Goal: Task Accomplishment & Management: Use online tool/utility

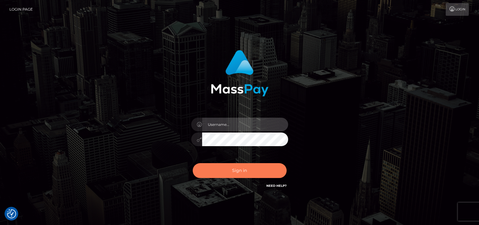
type input "petros.kidane"
click at [241, 166] on button "Sign in" at bounding box center [240, 170] width 94 height 15
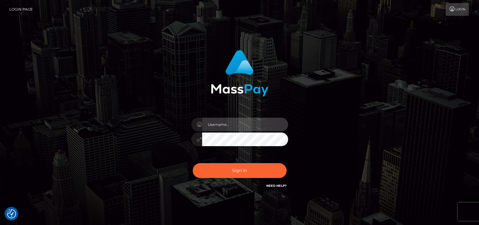
type input "petros.kidane"
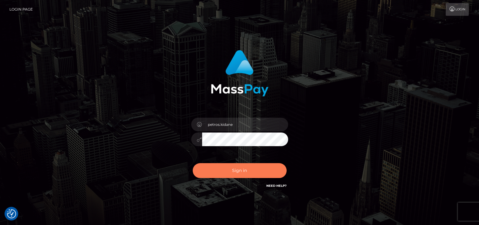
click at [241, 166] on button "Sign in" at bounding box center [240, 170] width 94 height 15
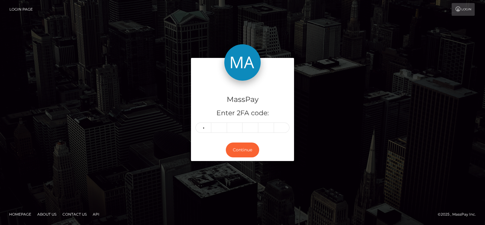
type input "8"
type input "1"
type input "4"
type input "6"
type input "9"
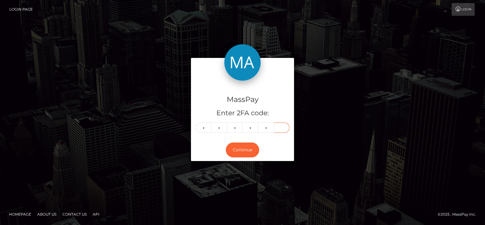
type input "0"
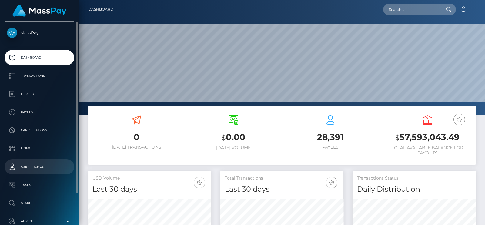
scroll to position [35, 0]
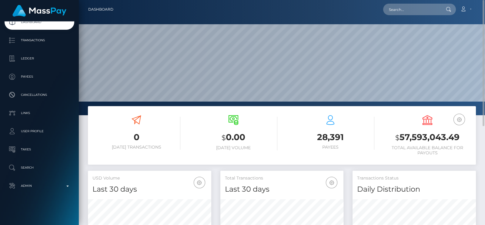
click at [407, 16] on nav "Dashboard Loading... Loading... Account Edit Profile" at bounding box center [282, 9] width 406 height 19
click at [405, 11] on input "text" at bounding box center [411, 10] width 57 height 12
drag, startPoint x: 405, startPoint y: 11, endPoint x: 400, endPoint y: 16, distance: 6.4
drag, startPoint x: 400, startPoint y: 16, endPoint x: 403, endPoint y: 12, distance: 5.2
paste input "[EMAIL_ADDRESS][DOMAIN_NAME]"
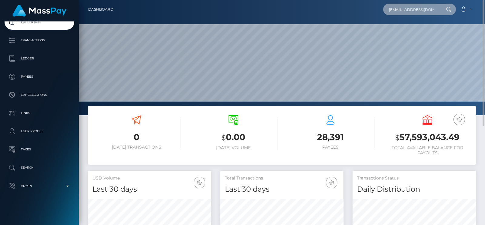
scroll to position [0, 3]
type input "cyberbabesqa@gmail.com"
click at [448, 9] on icon at bounding box center [448, 9] width 5 height 5
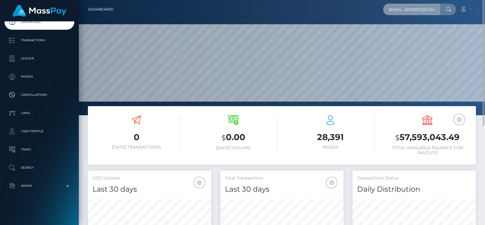
click at [434, 9] on input "cyberbabesqa@gmail.com" at bounding box center [411, 10] width 57 height 12
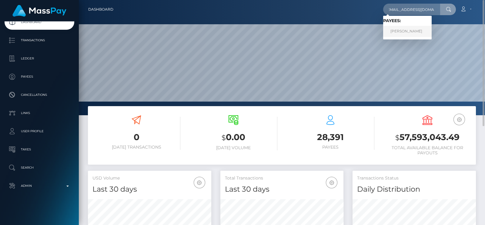
click at [412, 33] on link "POLINA NIKOLAEVNA LESNIKOVA" at bounding box center [407, 31] width 49 height 11
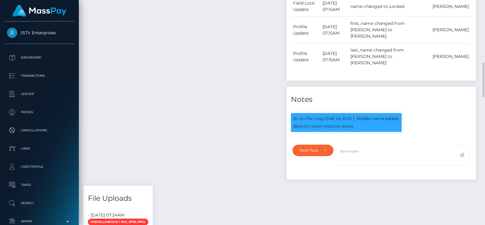
scroll to position [72, 123]
drag, startPoint x: 299, startPoint y: 132, endPoint x: 317, endPoint y: 130, distance: 18.6
click at [317, 129] on small "[DATE] 7:16AM / [PERSON_NAME]" at bounding box center [323, 126] width 60 height 4
click at [310, 129] on small "08/20/25 7:16AM / Constantin Anton" at bounding box center [323, 126] width 60 height 4
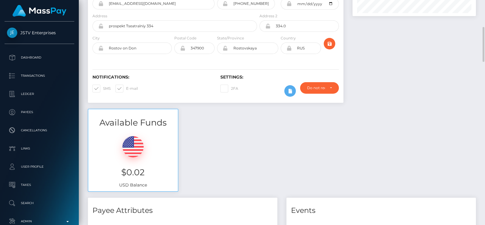
scroll to position [70, 0]
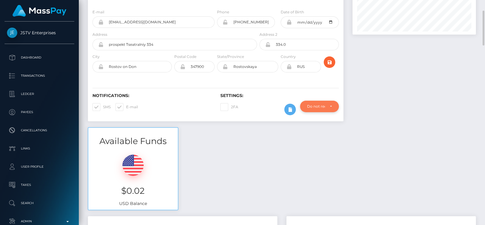
click at [325, 109] on div "Do not require" at bounding box center [316, 106] width 18 height 5
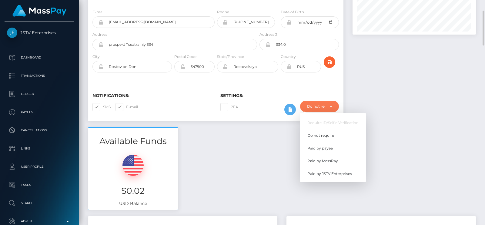
click at [434, 127] on div at bounding box center [414, 45] width 132 height 166
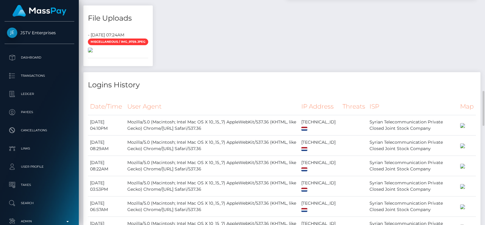
scroll to position [584, 0]
click at [93, 52] on img at bounding box center [90, 49] width 5 height 5
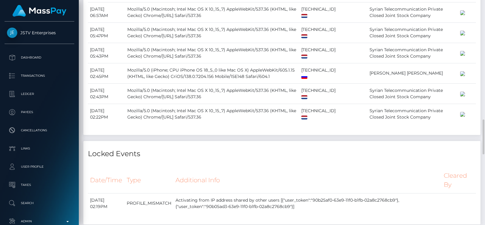
scroll to position [779, 0]
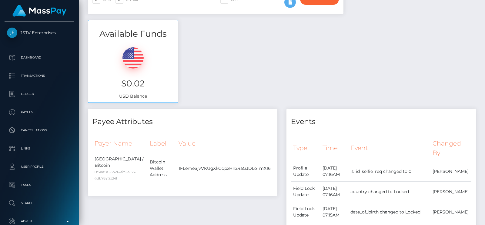
scroll to position [0, 0]
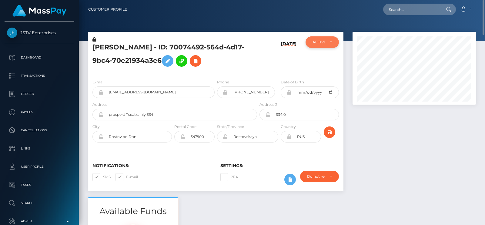
click at [327, 42] on div "ACTIVE" at bounding box center [323, 42] width 20 height 5
click at [374, 136] on div at bounding box center [414, 115] width 132 height 166
click at [330, 42] on div "ACTIVE" at bounding box center [323, 42] width 20 height 5
click at [402, 153] on div at bounding box center [414, 115] width 132 height 166
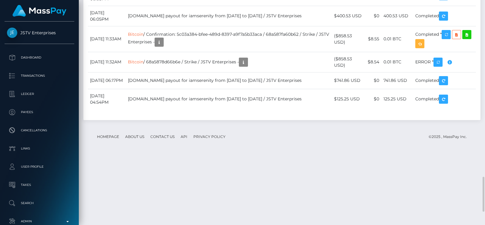
scroll to position [1222, 0]
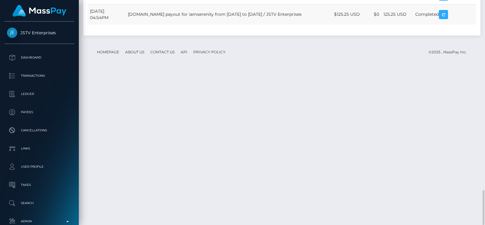
drag, startPoint x: 338, startPoint y: 172, endPoint x: 385, endPoint y: 172, distance: 46.4
click at [385, 25] on tr "August 1, 2025 04:54PM Joystick.TV payout for iamserenity from 2025-06-27 to 20…" at bounding box center [282, 14] width 388 height 20
click at [381, 25] on td "$0" at bounding box center [374, 14] width 16 height 20
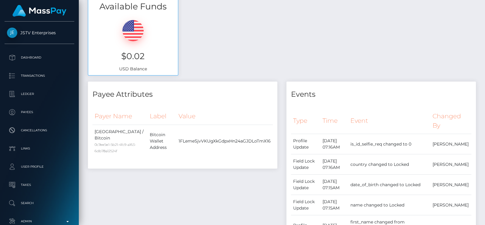
scroll to position [0, 0]
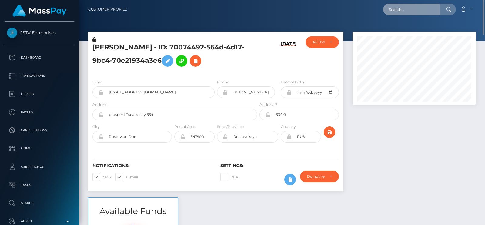
click at [403, 8] on input "text" at bounding box center [411, 10] width 57 height 12
paste input "[EMAIL_ADDRESS][DOMAIN_NAME]"
type input "[EMAIL_ADDRESS][DOMAIN_NAME]"
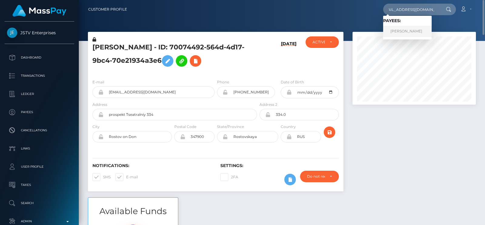
scroll to position [0, 0]
click at [401, 30] on link "NEELAM POKHREL" at bounding box center [407, 31] width 49 height 11
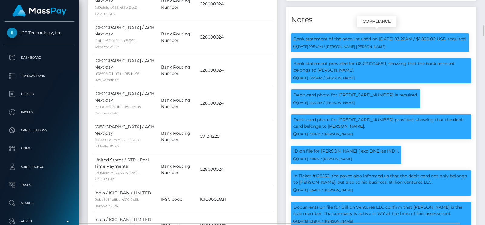
scroll to position [72, 123]
drag, startPoint x: 330, startPoint y: 63, endPoint x: 350, endPoint y: 63, distance: 20.3
click at [350, 63] on p "Bank statement provided for 083101004689, showing that the bank account belongs…" at bounding box center [381, 67] width 176 height 13
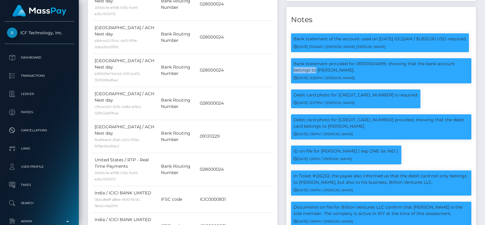
drag, startPoint x: 397, startPoint y: 98, endPoint x: 365, endPoint y: 89, distance: 33.2
click at [366, 89] on body "ICF Technology, Inc. Dashboard Transactions Ledger Payees Links" at bounding box center [242, 112] width 485 height 225
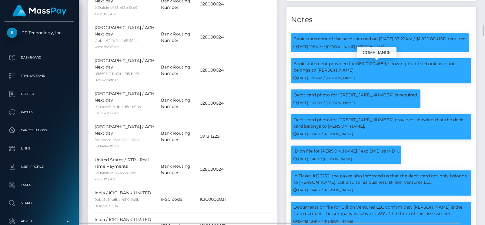
click at [347, 89] on div "Bank statement provided for 083101004689, showing that the bank account belongs…" at bounding box center [381, 73] width 189 height 31
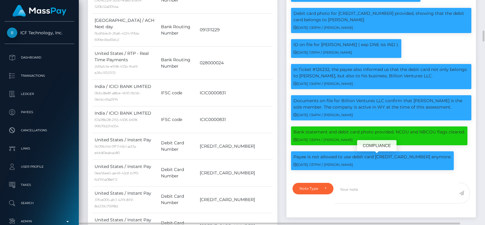
click at [387, 160] on p "Payee is not allowed to use debit card [CREDIT_CARD_NUMBER] anymore." at bounding box center [372, 157] width 158 height 6
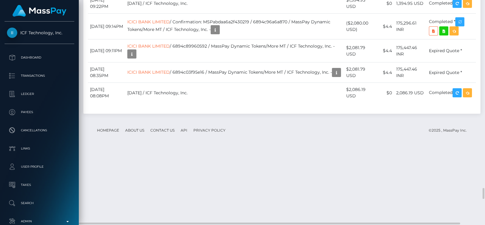
scroll to position [3796, 0]
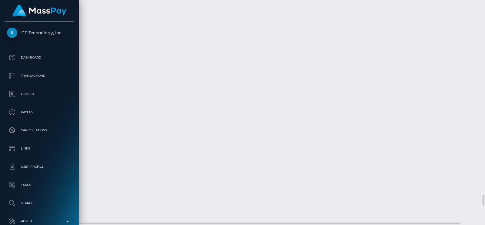
scroll to position [3940, 0]
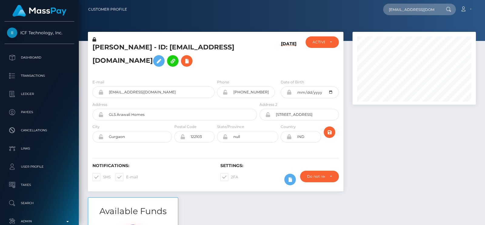
scroll to position [72, 123]
type input "[EMAIL_ADDRESS][DOMAIN_NAME]"
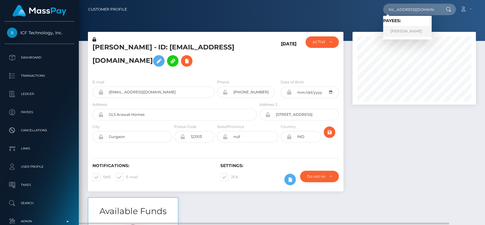
click at [393, 31] on link "[PERSON_NAME]" at bounding box center [407, 31] width 49 height 11
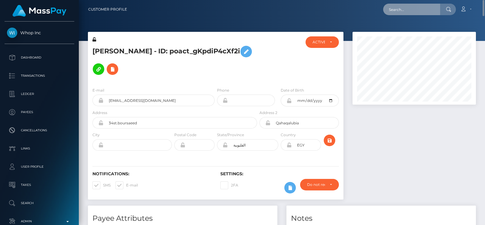
click at [402, 4] on input "text" at bounding box center [411, 10] width 57 height 12
paste input "[EMAIL_ADDRESS][DOMAIN_NAME]"
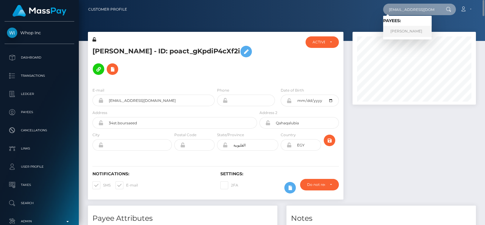
type input "[EMAIL_ADDRESS][DOMAIN_NAME]"
click at [400, 29] on link "Gati Julius" at bounding box center [407, 31] width 49 height 11
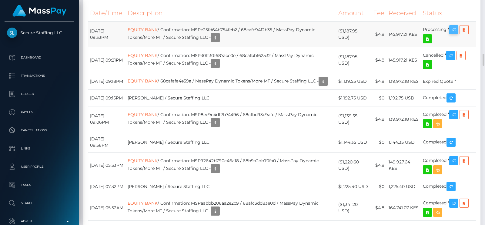
scroll to position [72, 123]
click at [456, 34] on icon "button" at bounding box center [453, 30] width 7 height 8
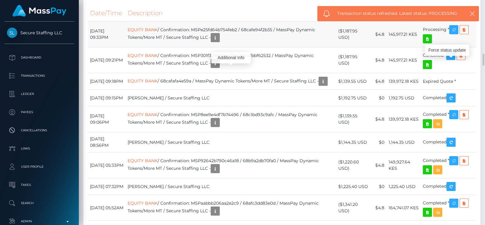
click at [226, 47] on td "EQUITY BANK / Confirmation: MSPe25fd64b754feb2 / 68cafe94f2b35 / MassPay Dynami…" at bounding box center [231, 35] width 211 height 26
click at [219, 42] on icon "button" at bounding box center [215, 38] width 7 height 8
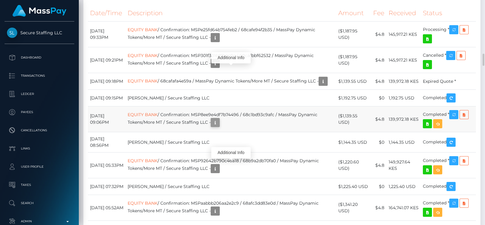
click at [219, 126] on icon "button" at bounding box center [215, 123] width 7 height 8
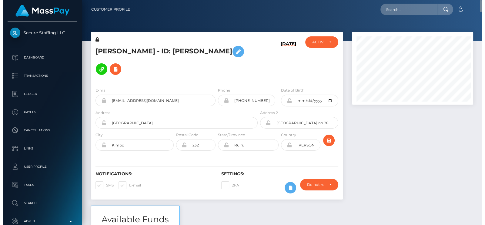
scroll to position [303110, 303061]
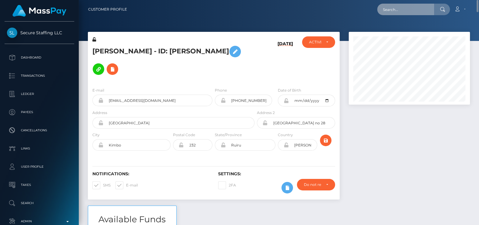
click at [405, 5] on input "text" at bounding box center [405, 10] width 57 height 12
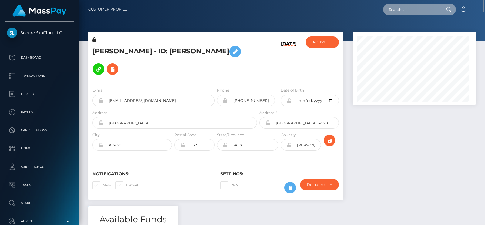
scroll to position [72, 123]
paste input "gooshosha@gmail.com"
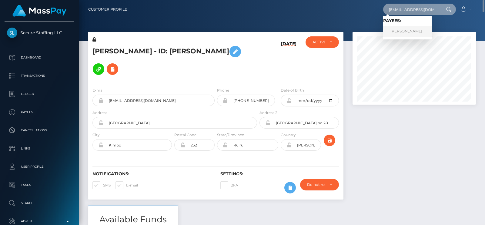
type input "gooshosha@gmail.com"
click at [411, 30] on link "يوسف خالد كمال الدين محمد شوشه" at bounding box center [407, 31] width 49 height 11
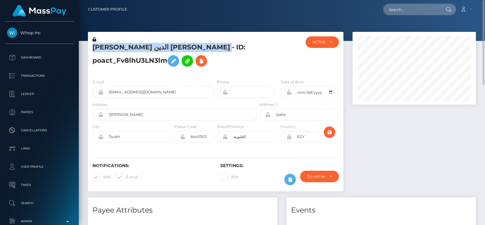
drag, startPoint x: 92, startPoint y: 46, endPoint x: 175, endPoint y: 44, distance: 82.8
click at [175, 44] on h5 "يوسف خالد كمال الدين محمد شوشه - ID: poact_Fv8lhU3LN3lm" at bounding box center [172, 56] width 161 height 27
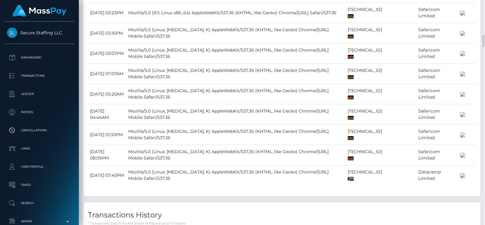
scroll to position [769, 0]
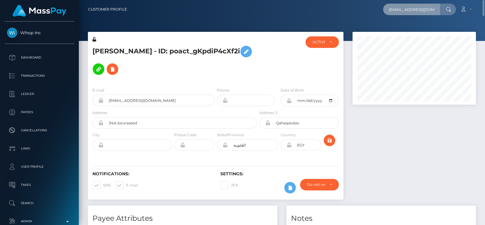
click at [424, 10] on input "[EMAIL_ADDRESS][DOMAIN_NAME]" at bounding box center [411, 10] width 57 height 12
paste input "[EMAIL_ADDRESS][DOMAIN_NAME]"
type input "[EMAIL_ADDRESS][DOMAIN_NAME]"
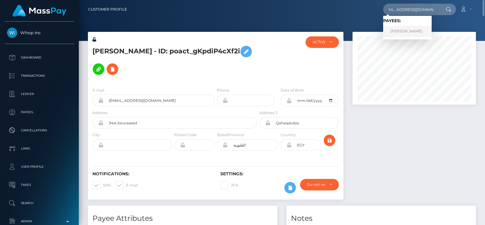
click at [401, 32] on link "[PERSON_NAME]" at bounding box center [407, 31] width 49 height 11
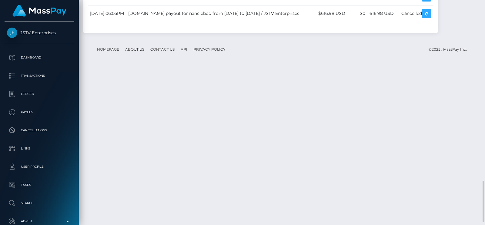
scroll to position [1000, 0]
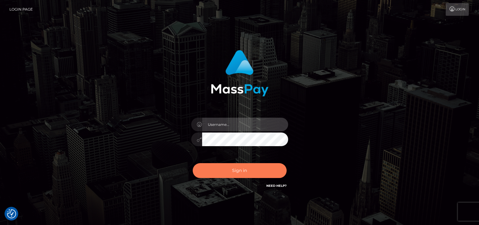
type input "petros.kidane"
click at [220, 173] on button "Sign in" at bounding box center [240, 170] width 94 height 15
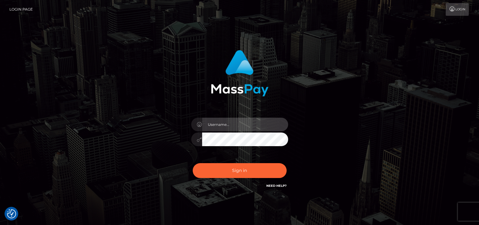
type input "petros.kidane"
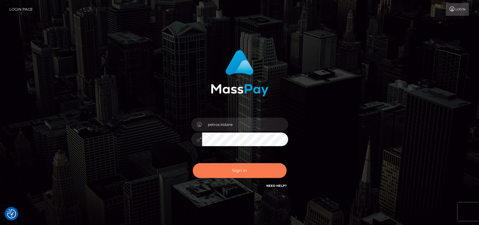
click at [218, 169] on button "Sign in" at bounding box center [240, 170] width 94 height 15
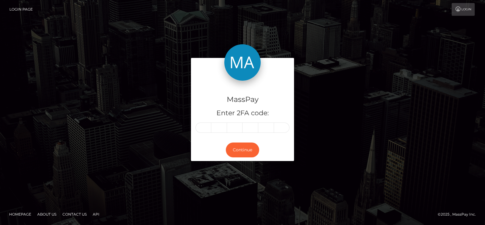
click at [202, 123] on input "text" at bounding box center [204, 127] width 16 height 10
click at [203, 126] on input "text" at bounding box center [204, 127] width 16 height 10
type input "7"
type input "0"
type input "8"
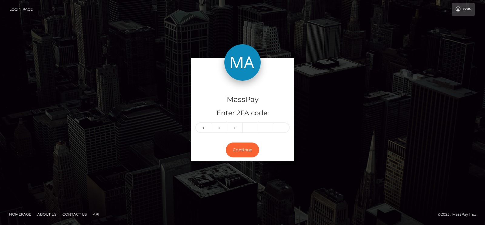
drag, startPoint x: 218, startPoint y: 70, endPoint x: 226, endPoint y: 69, distance: 7.7
click at [226, 69] on div at bounding box center [242, 69] width 103 height 23
click at [247, 128] on input "text" at bounding box center [251, 127] width 16 height 10
type input "7"
type input "9"
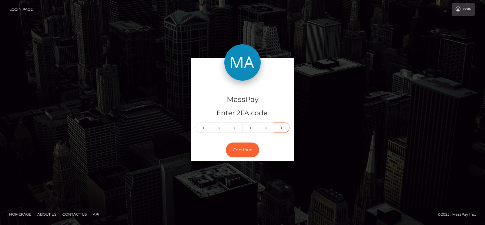
type input "8"
click at [246, 151] on button "Continue" at bounding box center [242, 149] width 33 height 15
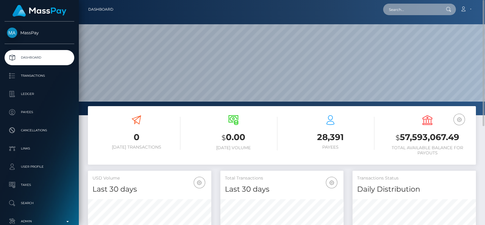
click at [401, 8] on input "text" at bounding box center [411, 10] width 57 height 12
paste input "warrencbstrip@gmail.com"
type input "warrencbstrip@gmail.com"
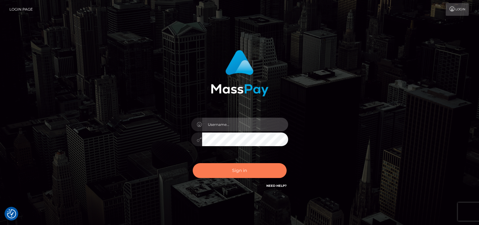
type input "petros.kidane"
click at [242, 174] on button "Sign in" at bounding box center [240, 170] width 94 height 15
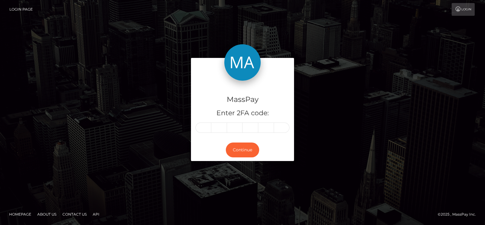
click at [200, 129] on input "text" at bounding box center [204, 127] width 16 height 10
type input "3"
type input "4"
type input "1"
type input "5"
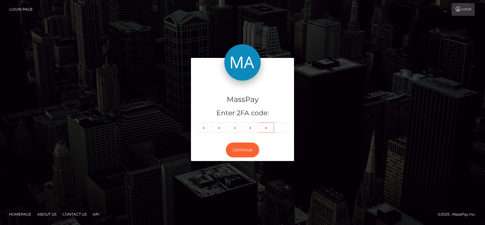
type input "9"
type input "0"
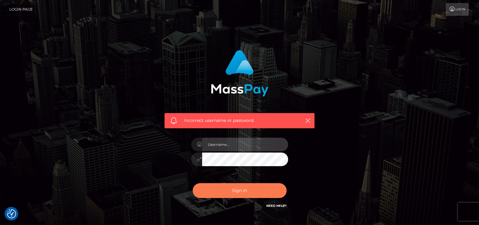
type input "petros.kidane"
click at [236, 191] on button "Sign in" at bounding box center [240, 190] width 94 height 15
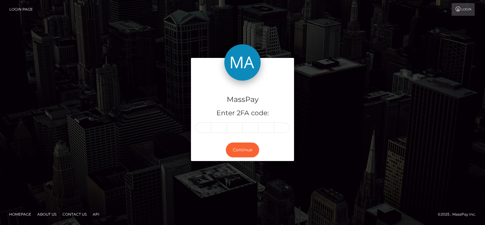
click at [201, 126] on input "text" at bounding box center [204, 127] width 16 height 10
type input "3"
type input "4"
type input "1"
type input "5"
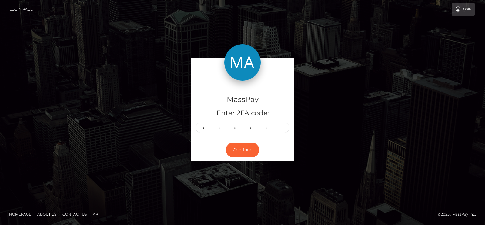
type input "9"
type input "1"
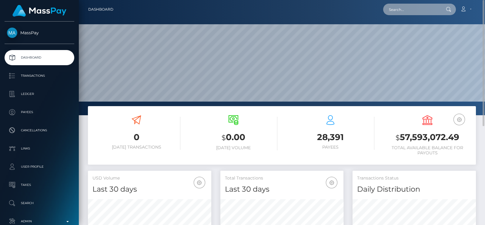
paste input "[EMAIL_ADDRESS][DOMAIN_NAME]"
type input "[EMAIL_ADDRESS][DOMAIN_NAME]"
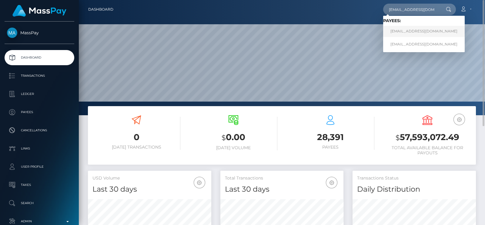
click at [405, 30] on link "[EMAIL_ADDRESS][DOMAIN_NAME]" at bounding box center [424, 31] width 82 height 11
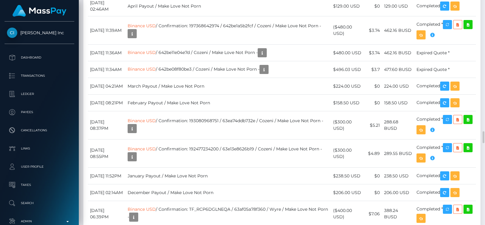
scroll to position [2619, 0]
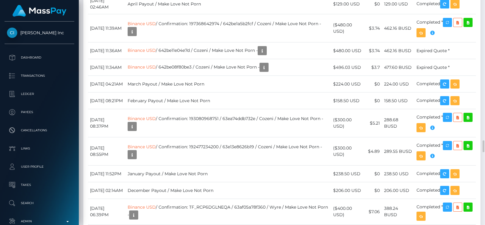
drag, startPoint x: 452, startPoint y: 89, endPoint x: 416, endPoint y: 90, distance: 35.8
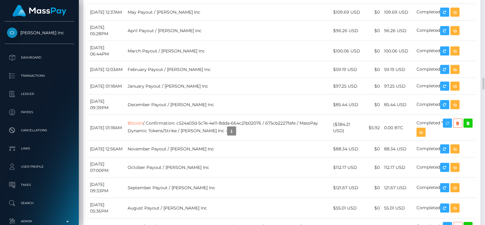
scroll to position [72, 123]
